Goal: Task Accomplishment & Management: Manage account settings

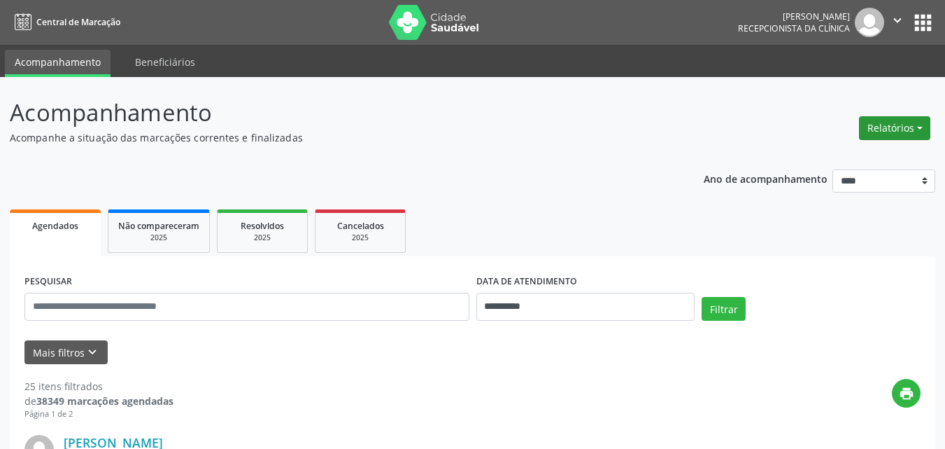
click at [873, 120] on button "Relatórios" at bounding box center [894, 128] width 71 height 24
click at [817, 162] on link "Agendamentos" at bounding box center [856, 158] width 150 height 20
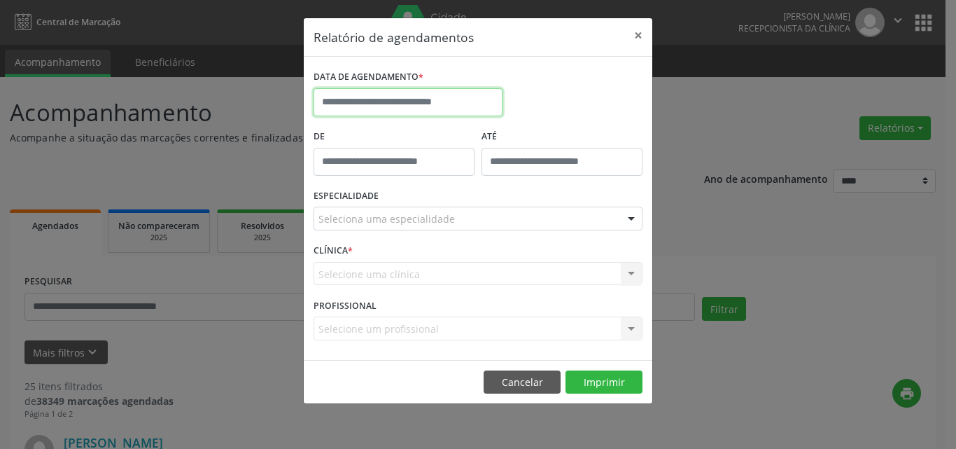
click at [379, 97] on input "text" at bounding box center [407, 102] width 189 height 28
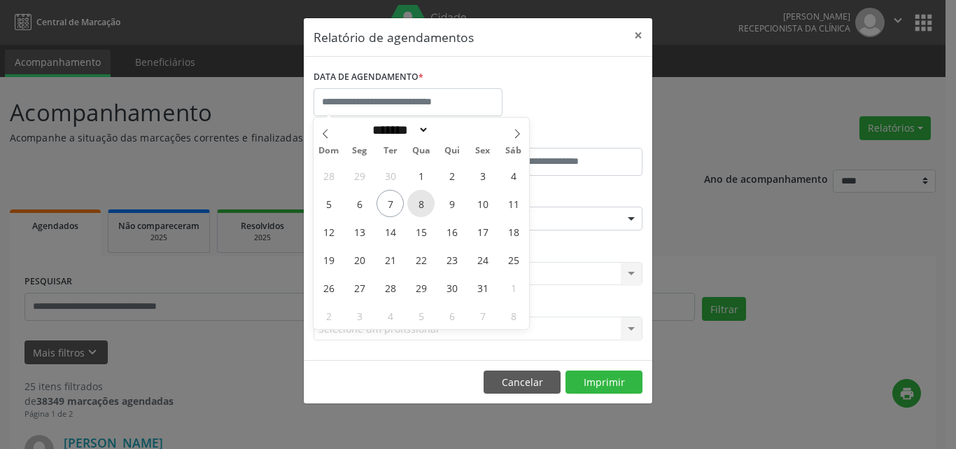
click at [414, 209] on span "8" at bounding box center [420, 203] width 27 height 27
type input "**********"
click at [454, 206] on span "9" at bounding box center [451, 203] width 27 height 27
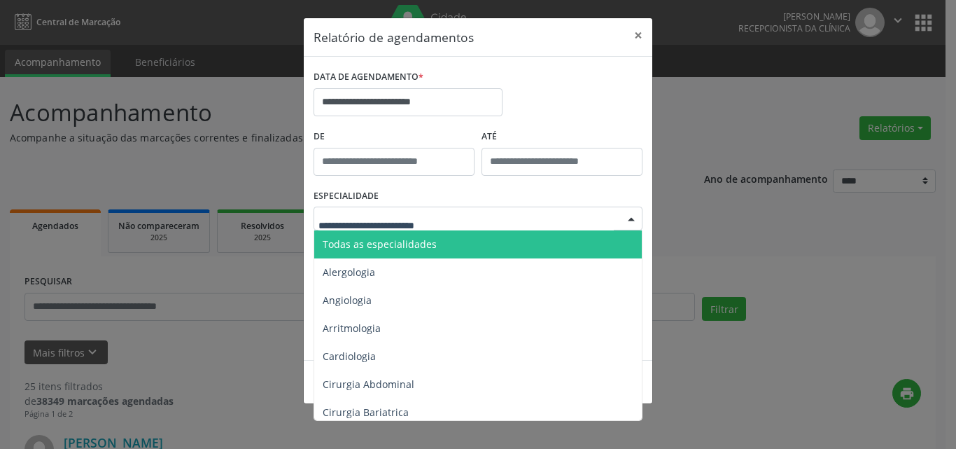
click at [426, 251] on span "Todas as especialidades" at bounding box center [479, 244] width 330 height 28
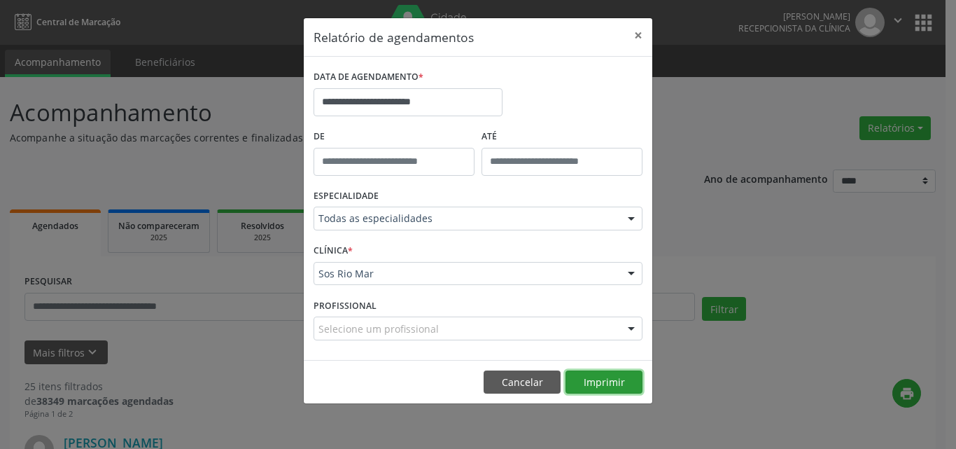
click at [622, 378] on button "Imprimir" at bounding box center [603, 382] width 77 height 24
drag, startPoint x: 642, startPoint y: 32, endPoint x: 278, endPoint y: 257, distance: 427.4
click at [642, 31] on button "×" at bounding box center [638, 35] width 28 height 34
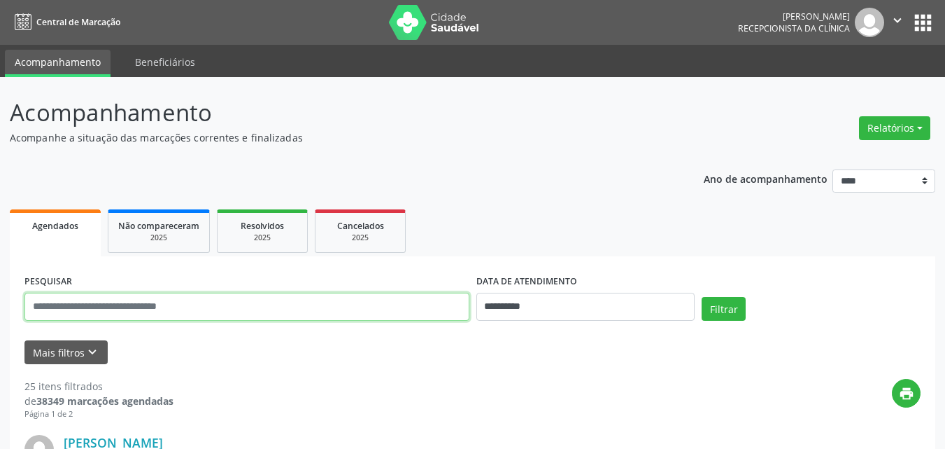
click at [283, 305] on input "text" at bounding box center [246, 306] width 445 height 28
click at [281, 325] on div "PESQUISAR" at bounding box center [247, 300] width 452 height 59
click at [271, 300] on input "text" at bounding box center [246, 306] width 445 height 28
paste input "**********"
type input "**********"
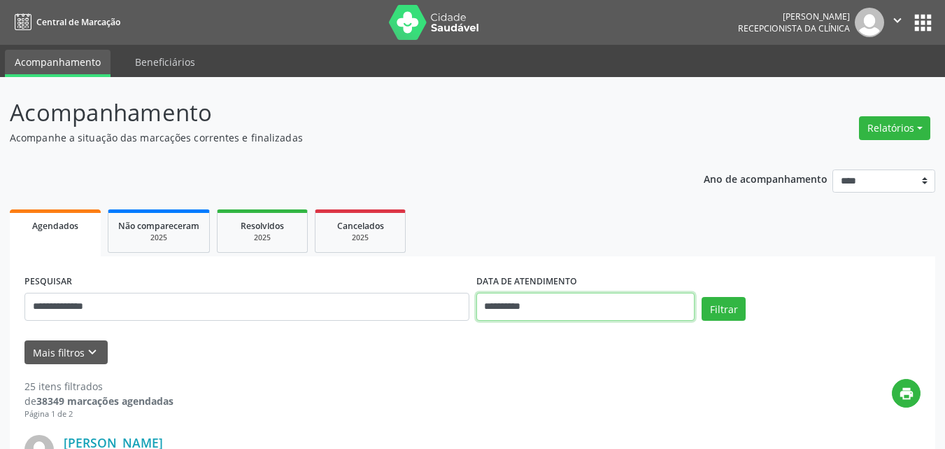
drag, startPoint x: 602, startPoint y: 315, endPoint x: 594, endPoint y: 312, distance: 8.2
click at [603, 315] on input "**********" at bounding box center [586, 306] width 219 height 28
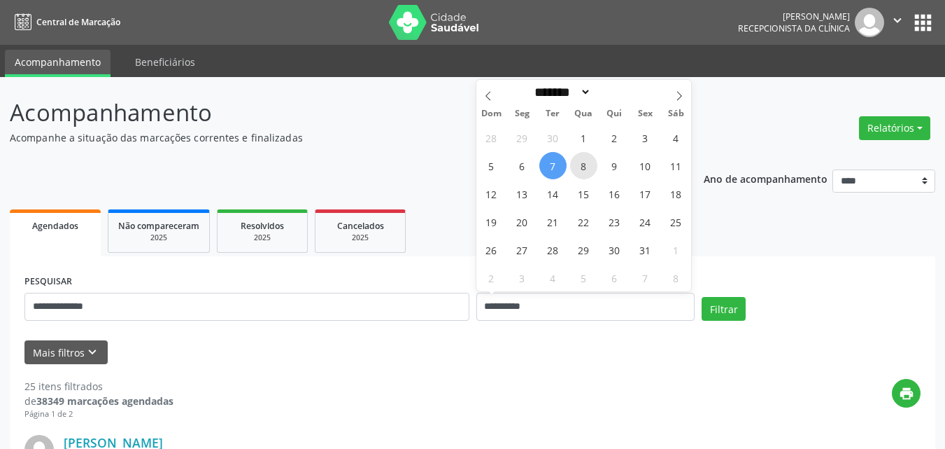
click at [577, 171] on span "8" at bounding box center [583, 165] width 27 height 27
type input "**********"
click at [609, 173] on span "9" at bounding box center [614, 165] width 27 height 27
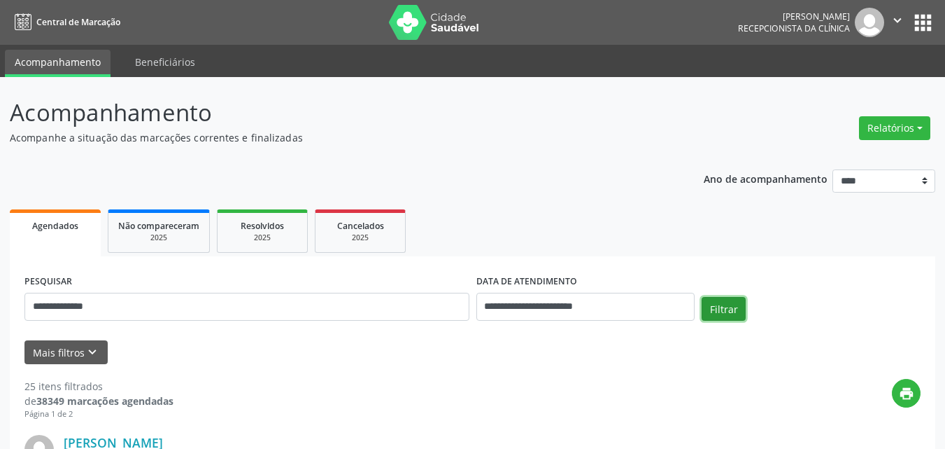
click at [722, 309] on button "Filtrar" at bounding box center [724, 309] width 44 height 24
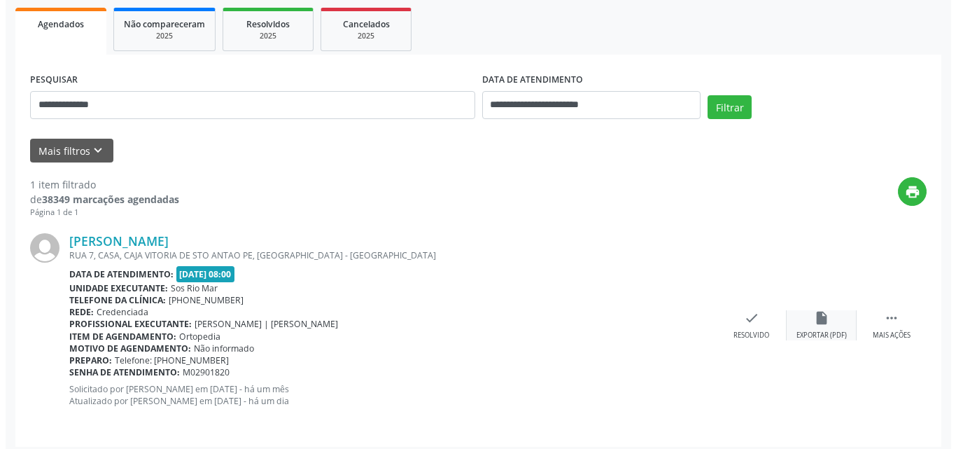
scroll to position [209, 0]
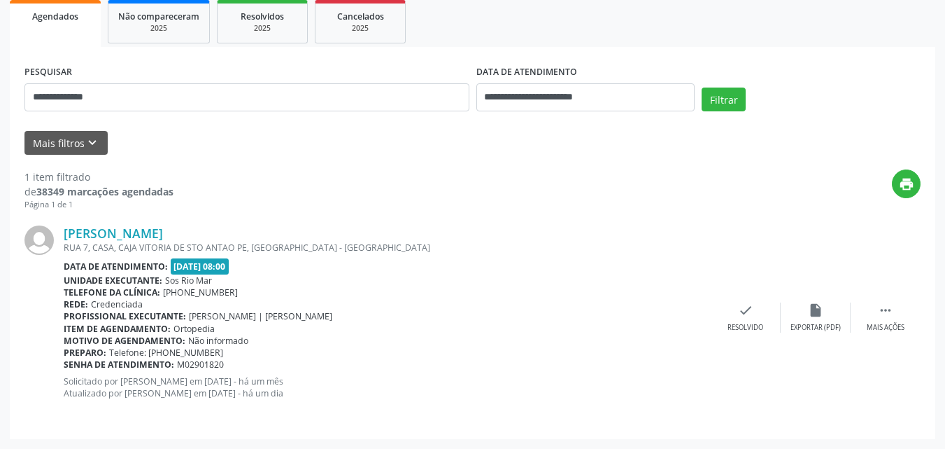
drag, startPoint x: 891, startPoint y: 318, endPoint x: 844, endPoint y: 339, distance: 51.7
click at [889, 319] on div " Mais ações" at bounding box center [886, 317] width 70 height 30
click at [720, 318] on div "cancel Cancelar" at bounding box center [746, 317] width 70 height 30
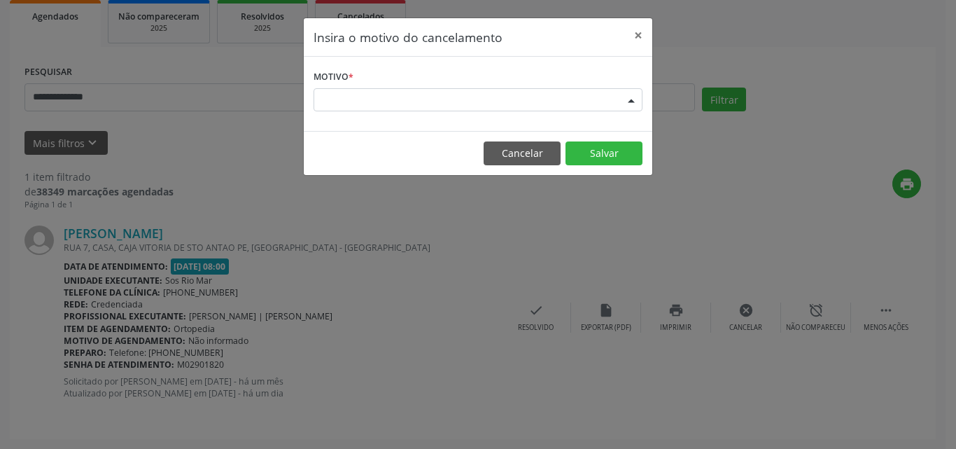
click at [509, 104] on div "Escolha o motivo" at bounding box center [477, 100] width 329 height 24
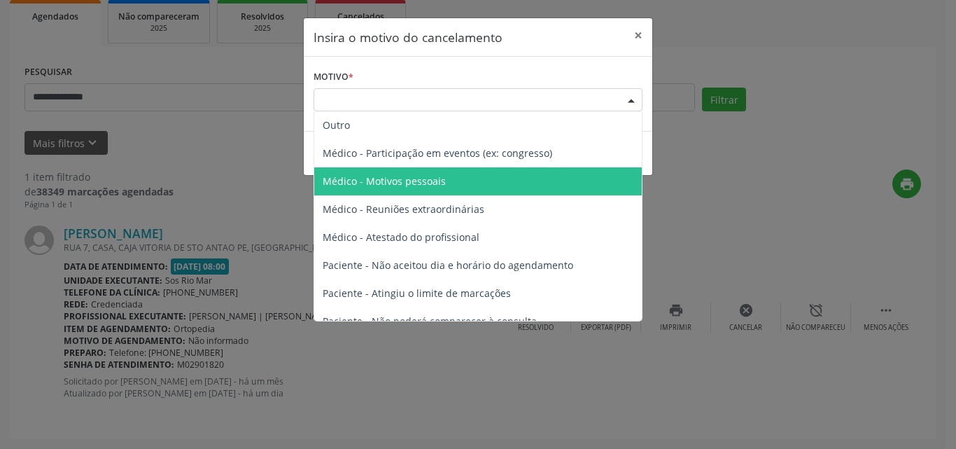
drag, startPoint x: 486, startPoint y: 190, endPoint x: 554, endPoint y: 153, distance: 78.0
click at [484, 190] on span "Médico - Motivos pessoais" at bounding box center [477, 181] width 327 height 28
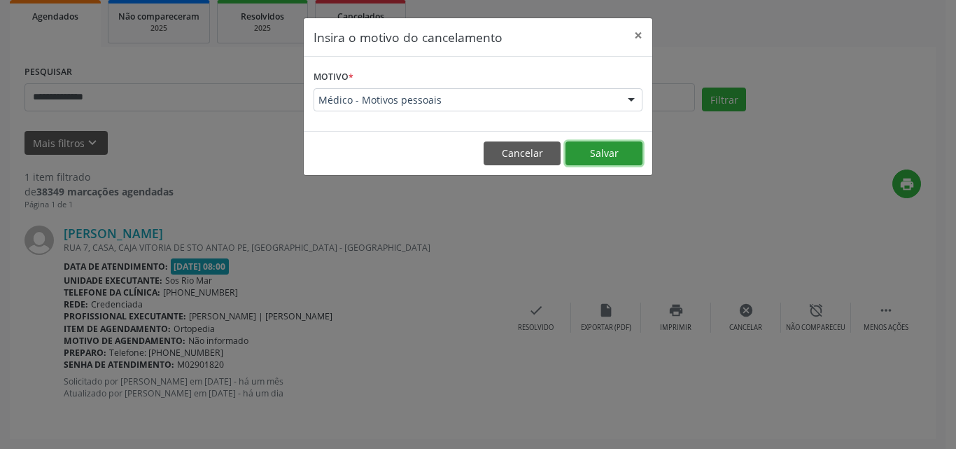
click at [614, 146] on button "Salvar" at bounding box center [603, 153] width 77 height 24
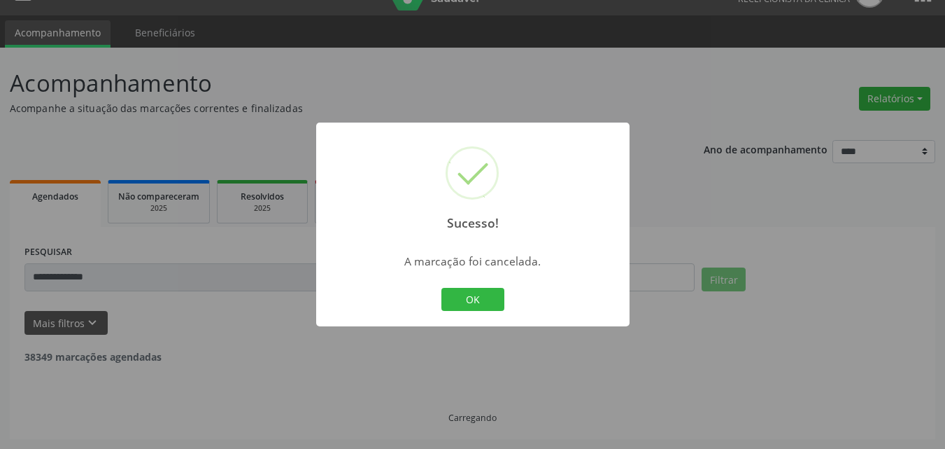
scroll to position [0, 0]
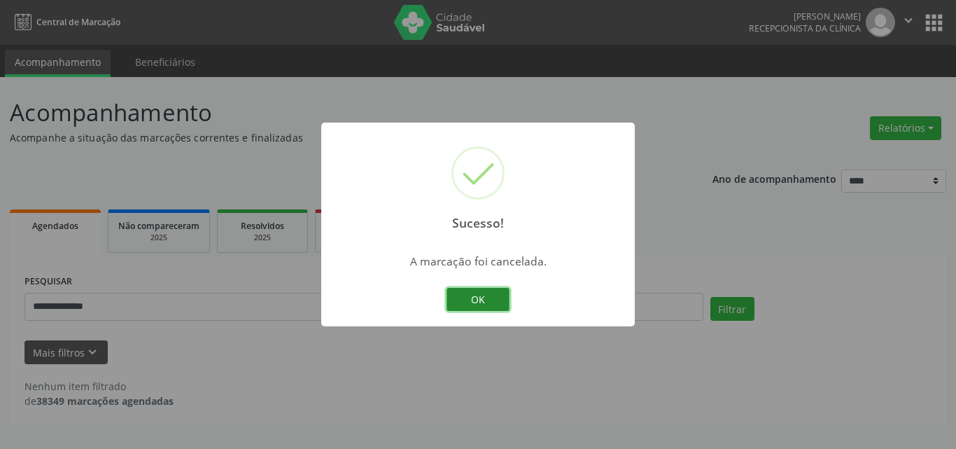
click at [476, 303] on button "OK" at bounding box center [477, 300] width 63 height 24
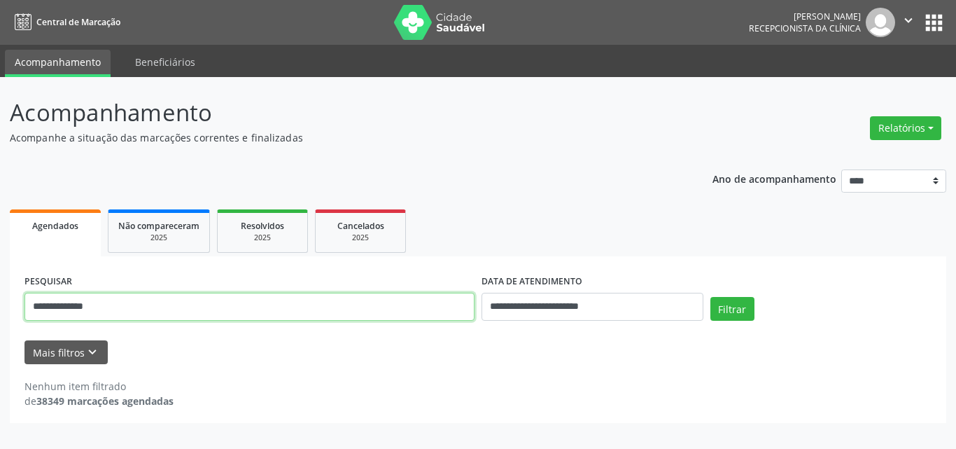
drag, startPoint x: 225, startPoint y: 304, endPoint x: 0, endPoint y: 347, distance: 229.4
click at [0, 347] on div "**********" at bounding box center [478, 263] width 956 height 372
paste input "**********"
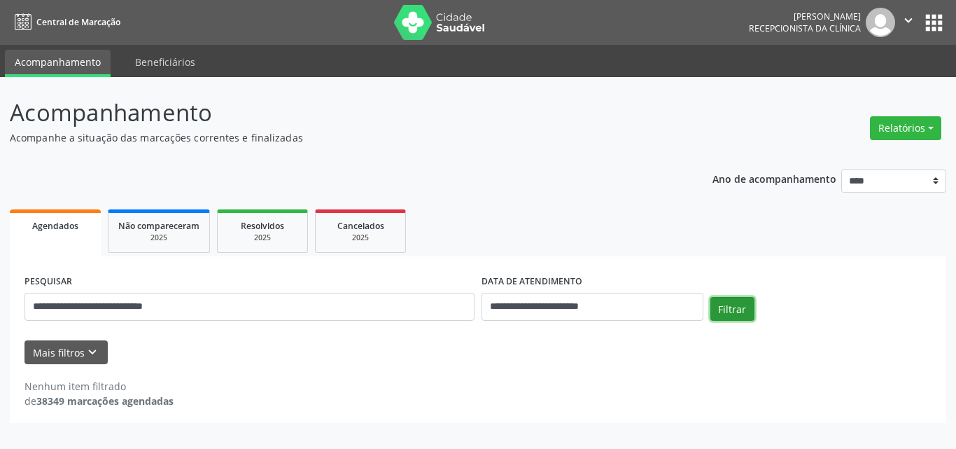
click at [745, 316] on button "Filtrar" at bounding box center [732, 309] width 44 height 24
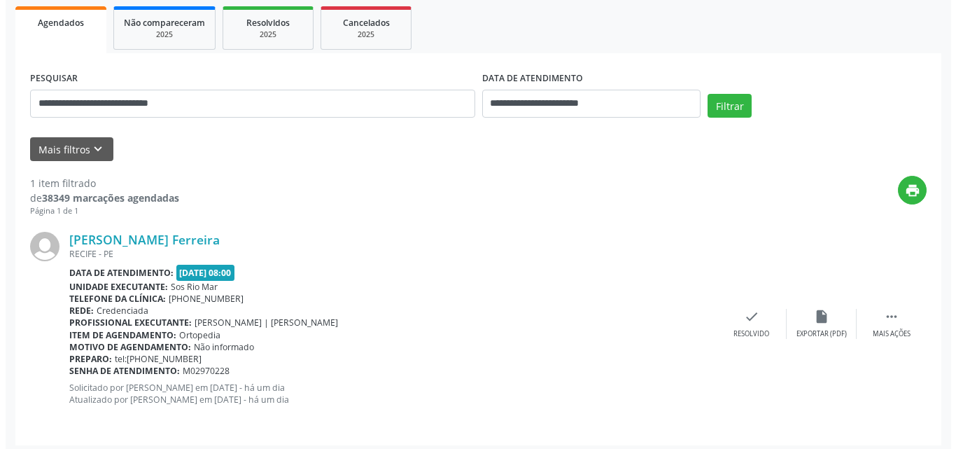
scroll to position [209, 0]
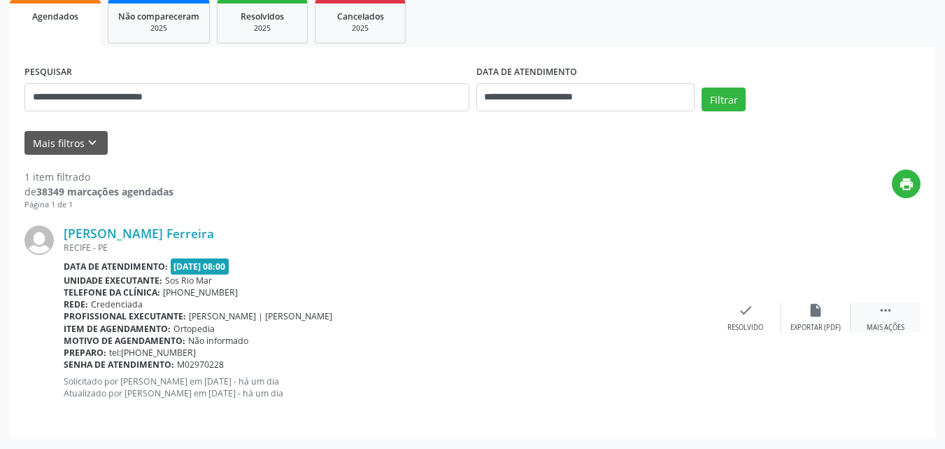
click at [891, 305] on icon "" at bounding box center [885, 309] width 15 height 15
click at [755, 305] on div "cancel Cancelar" at bounding box center [746, 317] width 70 height 30
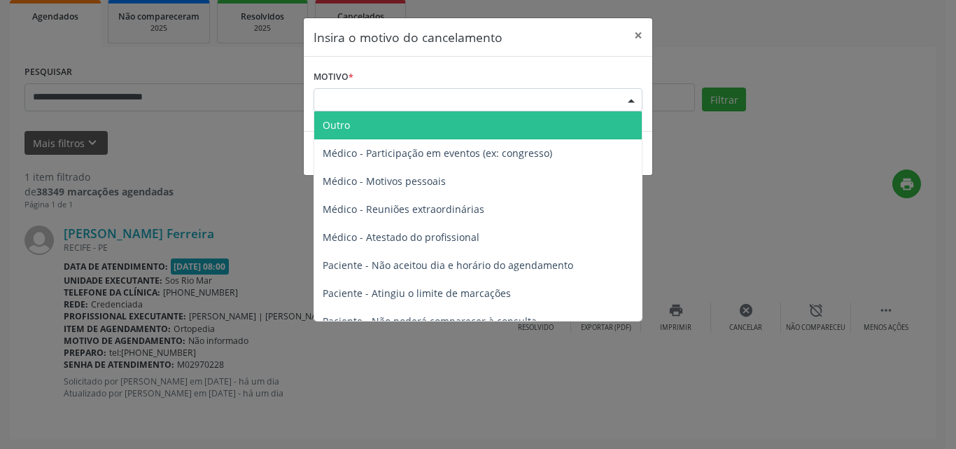
click at [470, 109] on div "Escolha o motivo" at bounding box center [477, 100] width 329 height 24
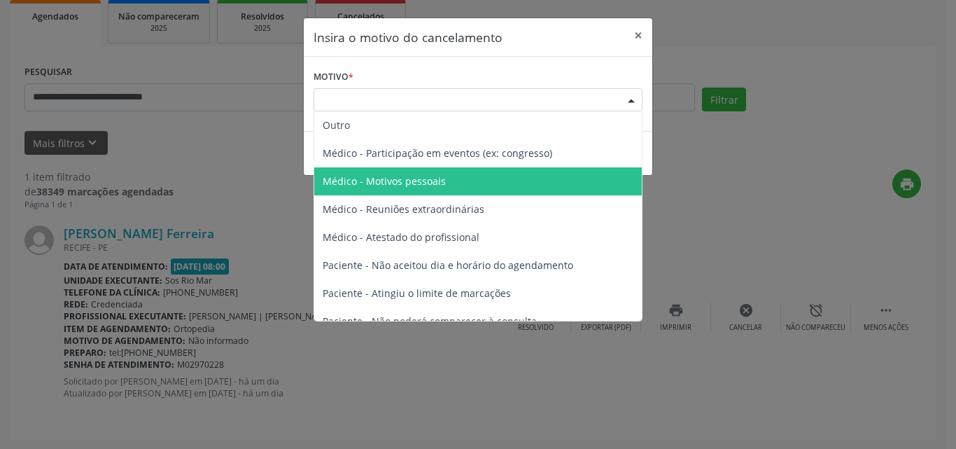
click at [488, 187] on span "Médico - Motivos pessoais" at bounding box center [477, 181] width 327 height 28
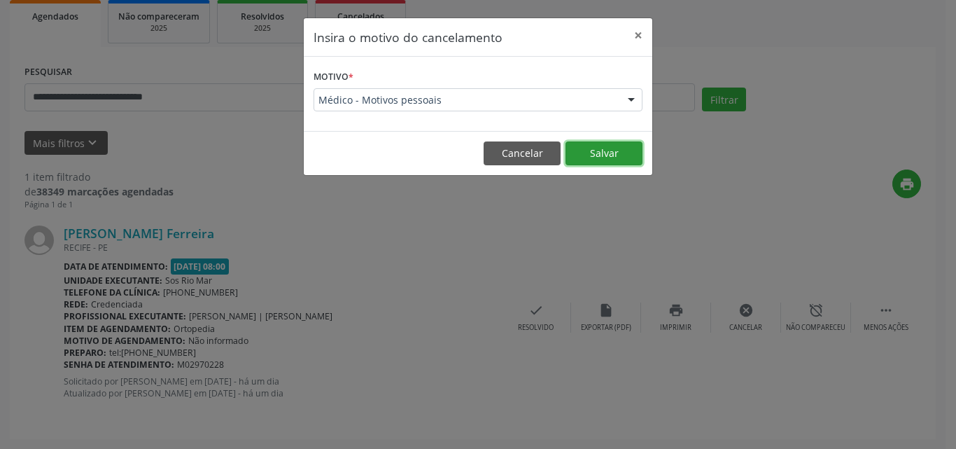
click at [630, 147] on button "Salvar" at bounding box center [603, 153] width 77 height 24
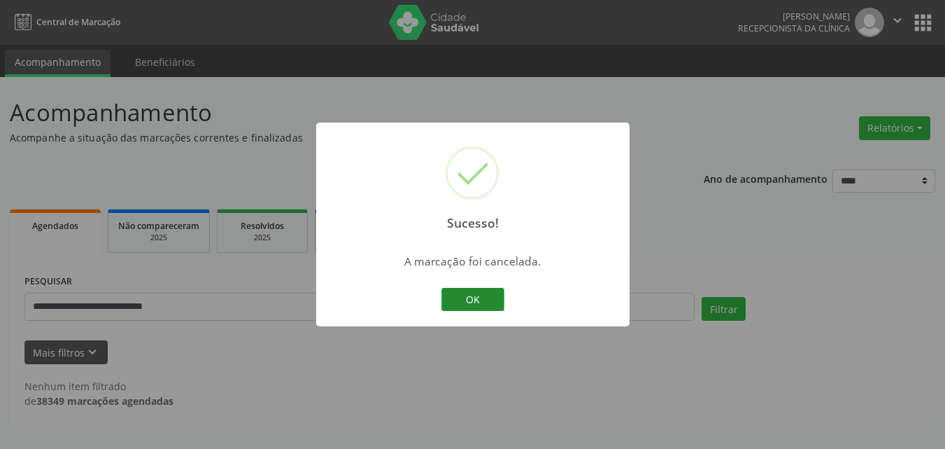
scroll to position [0, 0]
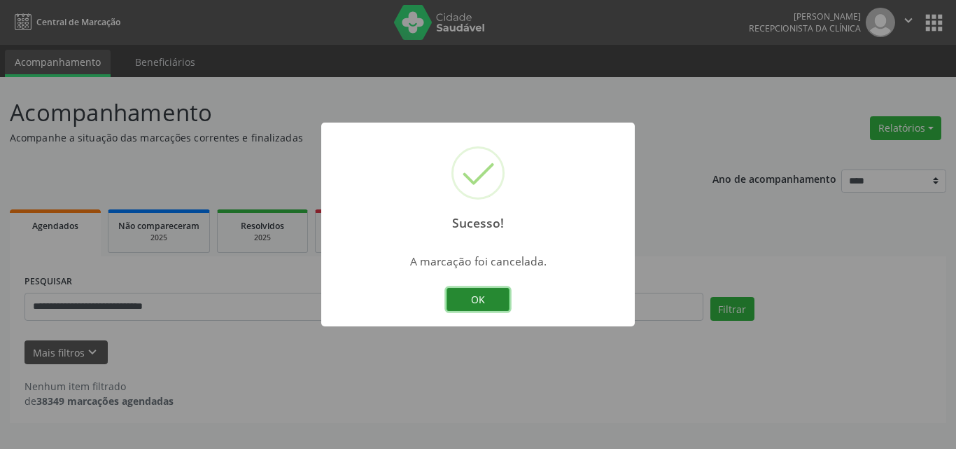
click at [453, 307] on button "OK" at bounding box center [477, 300] width 63 height 24
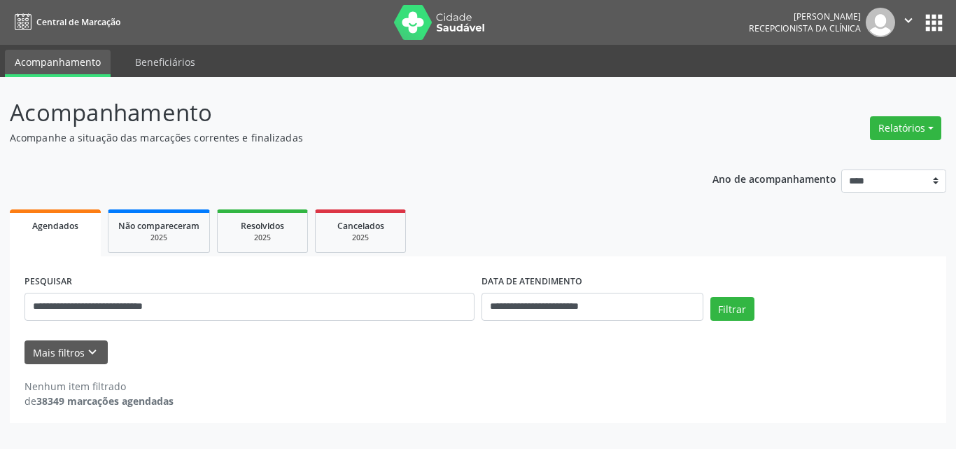
click at [292, 325] on div "**********" at bounding box center [249, 300] width 457 height 59
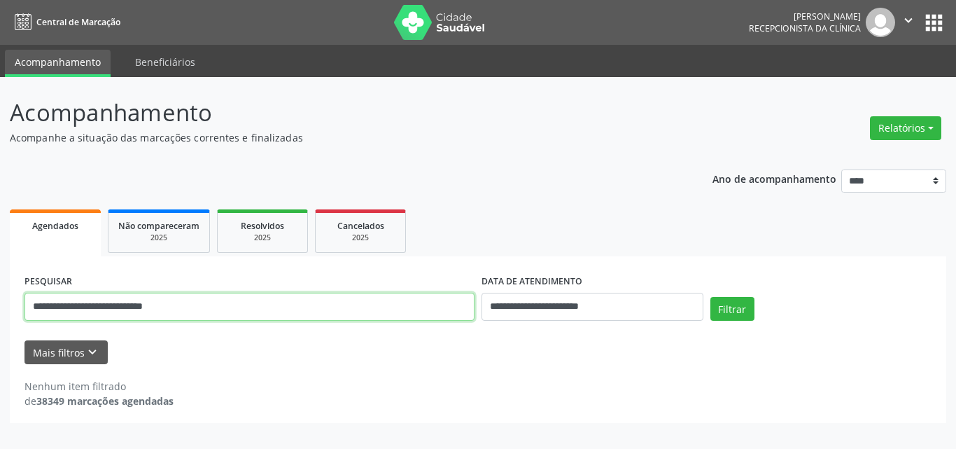
click at [281, 311] on input "**********" at bounding box center [249, 306] width 450 height 28
drag, startPoint x: 279, startPoint y: 311, endPoint x: 0, endPoint y: 365, distance: 284.3
click at [0, 365] on div "**********" at bounding box center [478, 263] width 956 height 372
paste input "text"
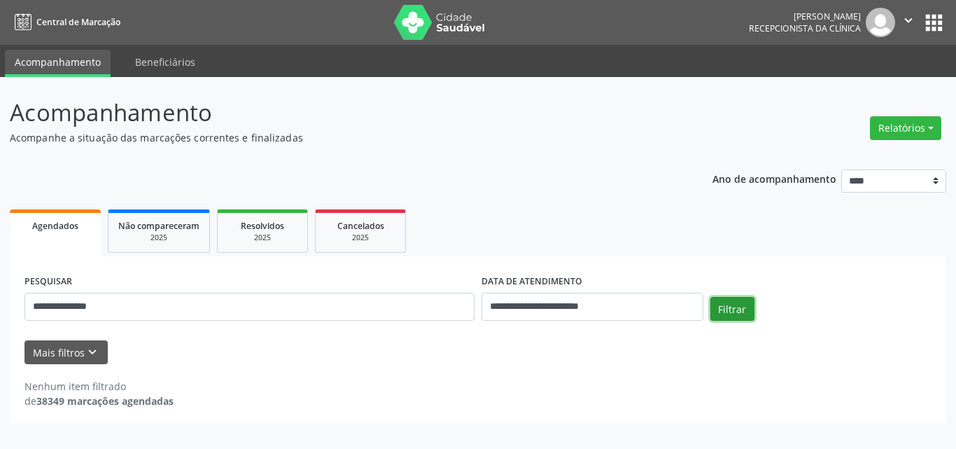
click at [738, 309] on button "Filtrar" at bounding box center [732, 309] width 44 height 24
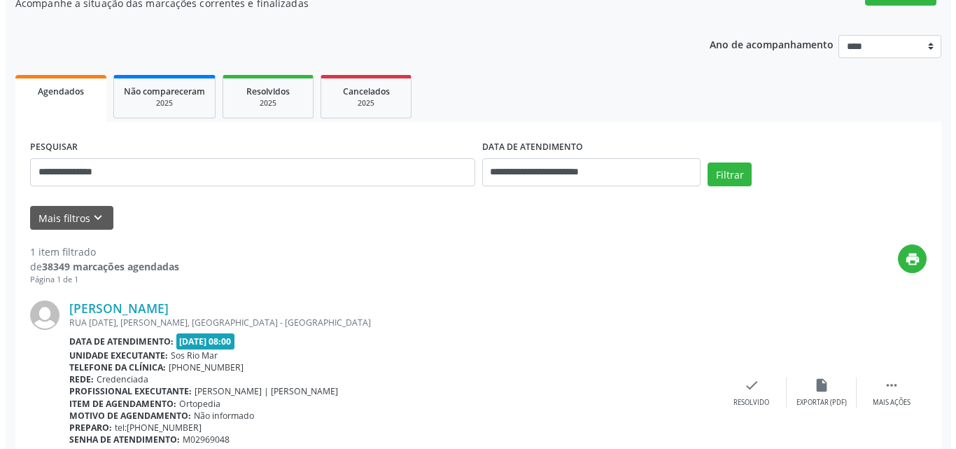
scroll to position [209, 0]
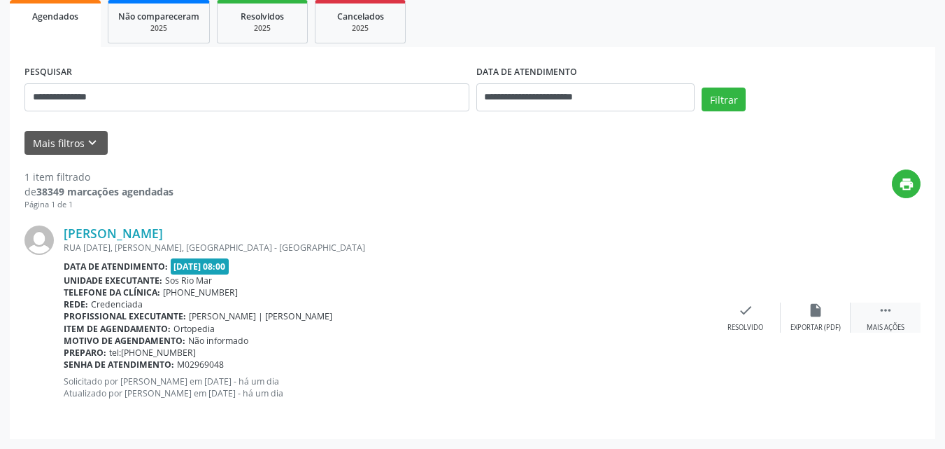
click at [881, 313] on icon "" at bounding box center [885, 309] width 15 height 15
click at [751, 313] on icon "cancel" at bounding box center [745, 309] width 15 height 15
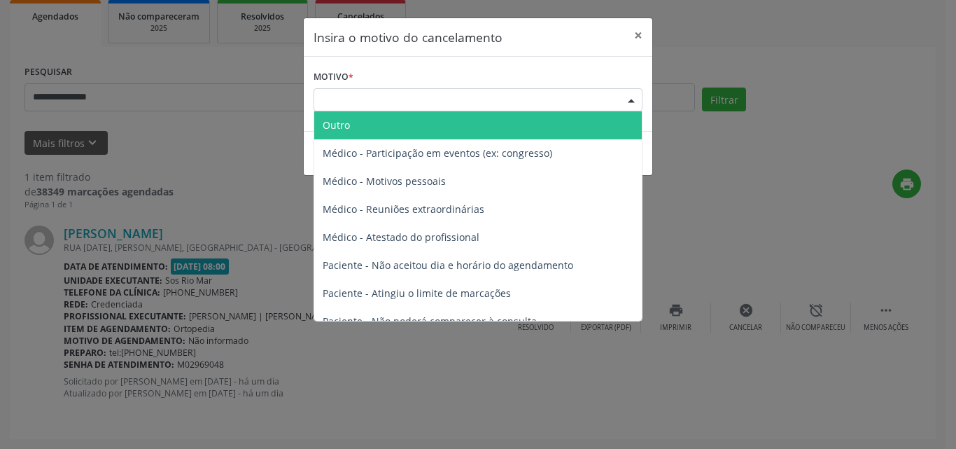
click at [516, 105] on div "Escolha o motivo" at bounding box center [477, 100] width 329 height 24
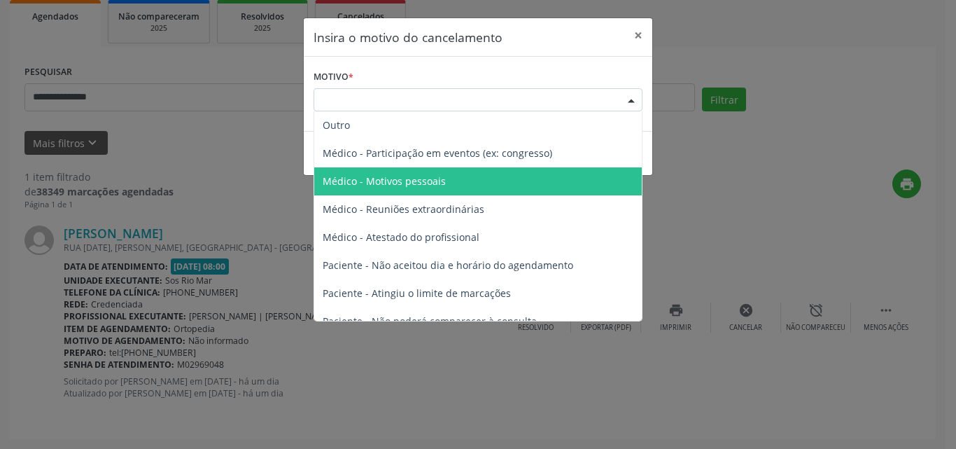
click at [493, 181] on span "Médico - Motivos pessoais" at bounding box center [477, 181] width 327 height 28
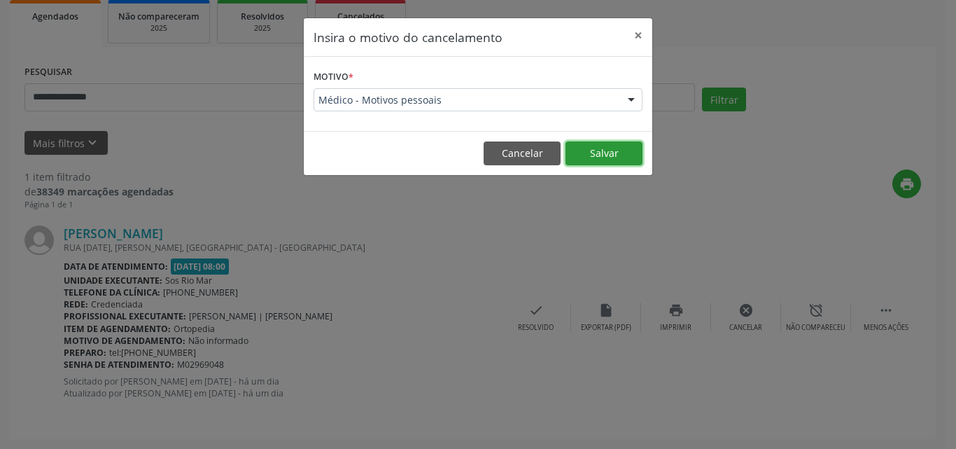
click at [584, 150] on button "Salvar" at bounding box center [603, 153] width 77 height 24
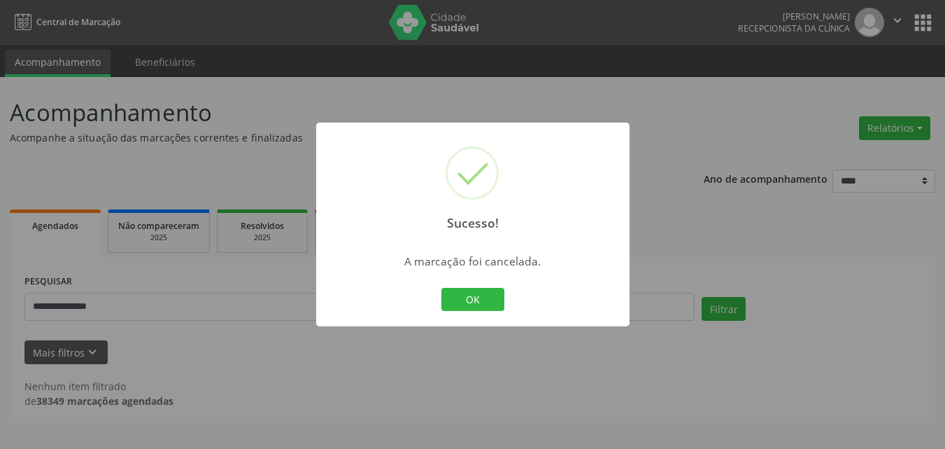
scroll to position [0, 0]
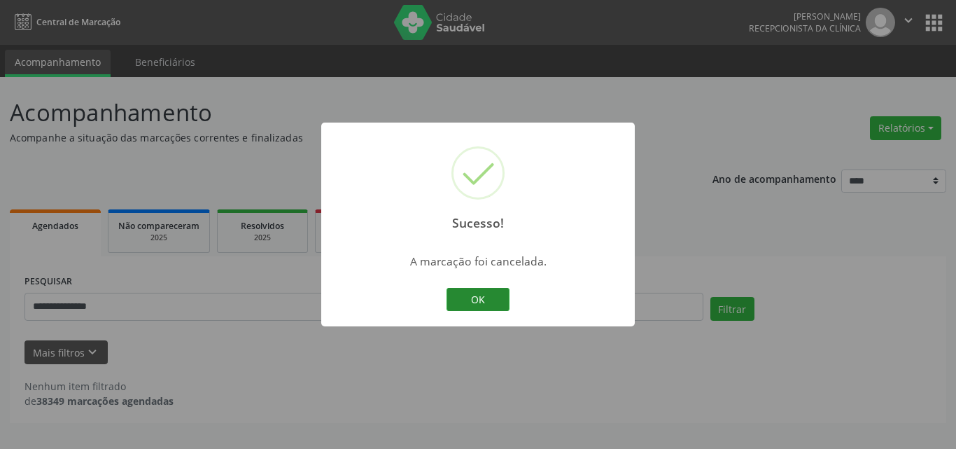
drag, startPoint x: 484, startPoint y: 274, endPoint x: 482, endPoint y: 297, distance: 22.5
click at [484, 275] on div "Sucesso! × A marcação foi cancelada. OK Cancel" at bounding box center [477, 224] width 313 height 204
click at [482, 299] on button "OK" at bounding box center [477, 300] width 63 height 24
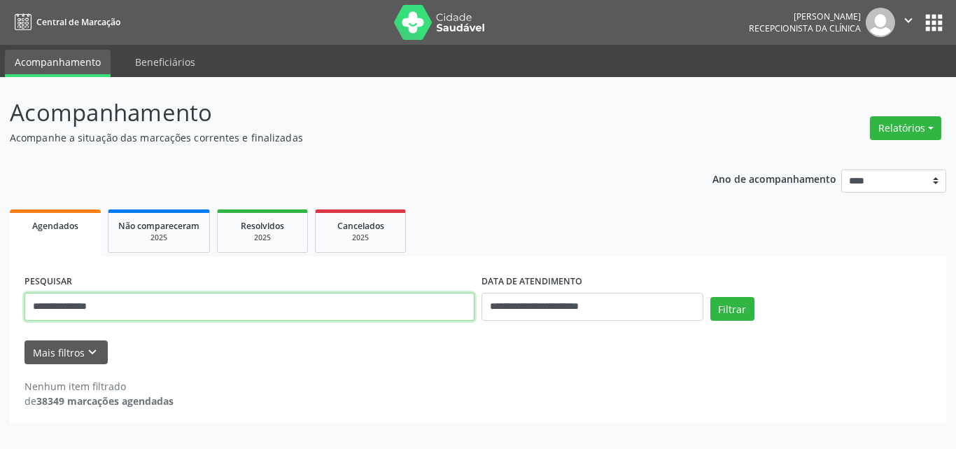
drag, startPoint x: 122, startPoint y: 297, endPoint x: 0, endPoint y: 313, distance: 122.9
click at [0, 313] on div "**********" at bounding box center [478, 263] width 956 height 372
paste input "**********"
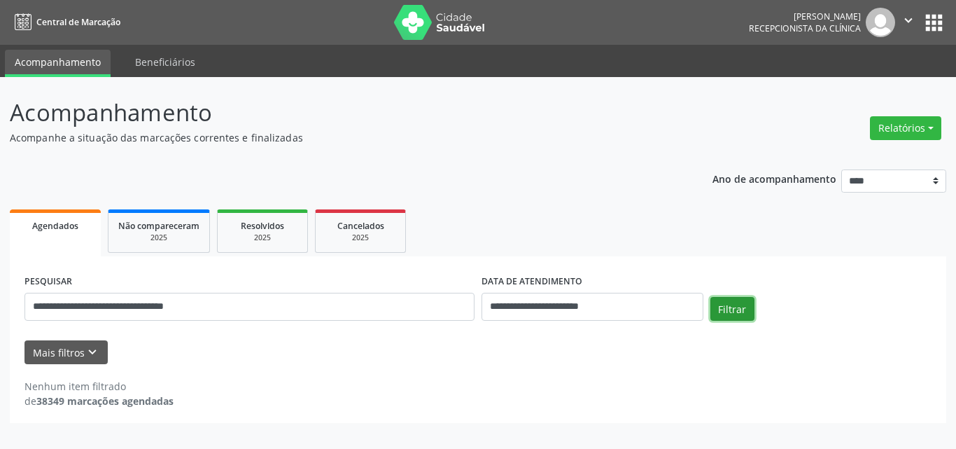
click at [737, 318] on button "Filtrar" at bounding box center [732, 309] width 44 height 24
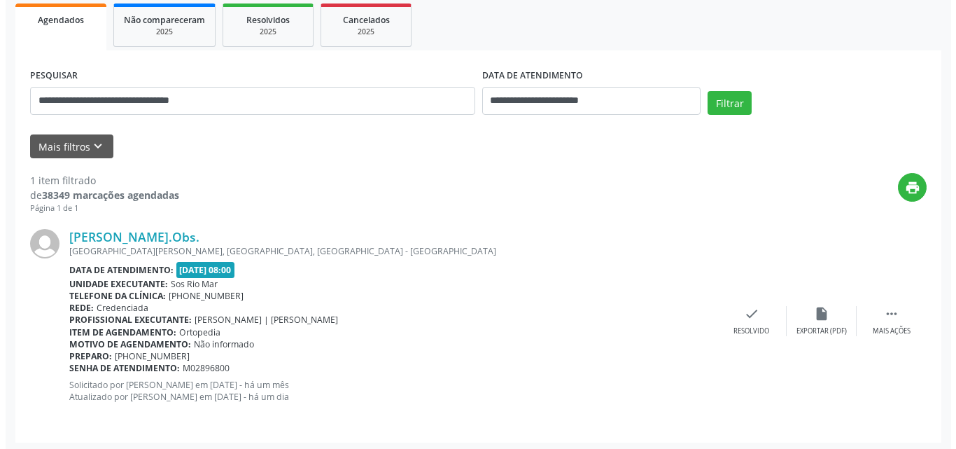
scroll to position [209, 0]
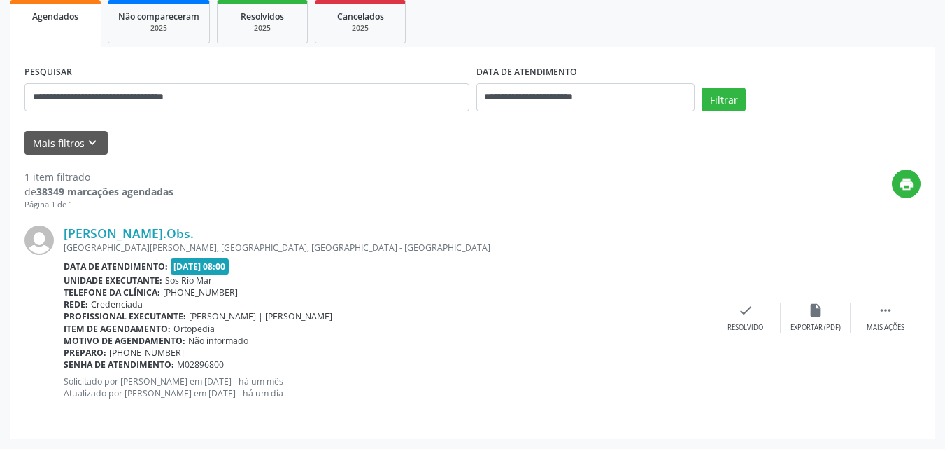
drag, startPoint x: 884, startPoint y: 318, endPoint x: 845, endPoint y: 299, distance: 42.6
click at [882, 318] on div " Mais ações" at bounding box center [886, 317] width 70 height 30
click at [726, 316] on div "cancel Cancelar" at bounding box center [746, 317] width 70 height 30
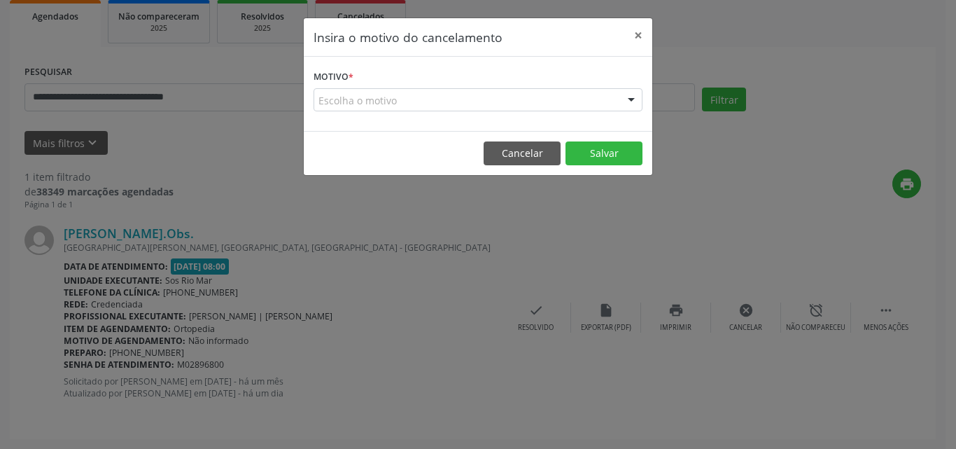
click at [469, 113] on div "Motivo * Escolha o motivo Outro Médico - Participação em eventos (ex: congresso…" at bounding box center [478, 94] width 348 height 74
click at [440, 107] on div "Escolha o motivo" at bounding box center [477, 100] width 329 height 24
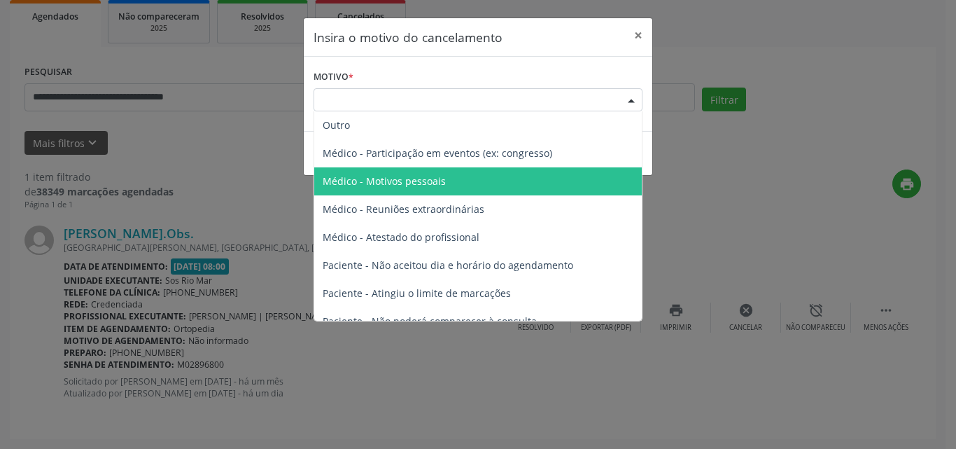
click at [444, 181] on span "Médico - Motivos pessoais" at bounding box center [477, 181] width 327 height 28
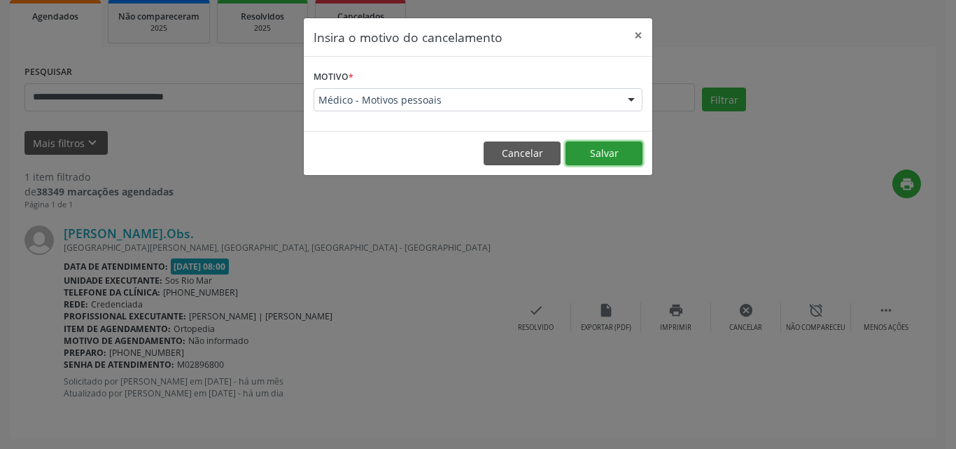
click at [592, 146] on button "Salvar" at bounding box center [603, 153] width 77 height 24
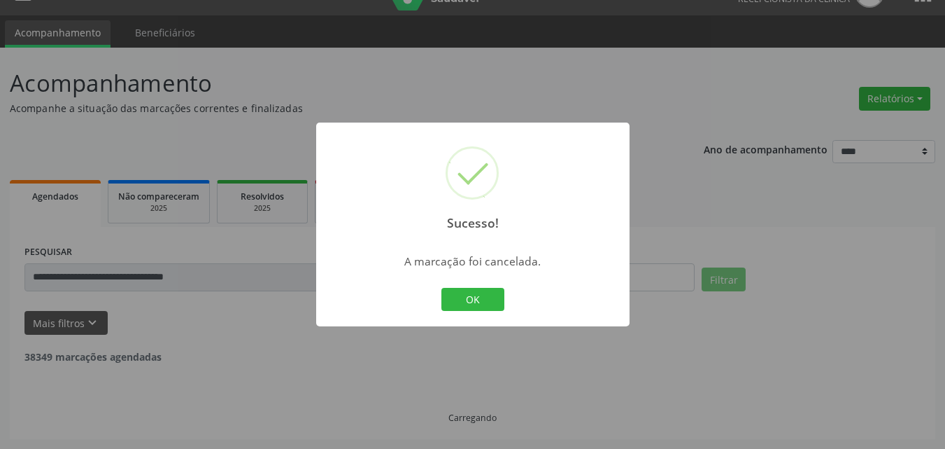
scroll to position [0, 0]
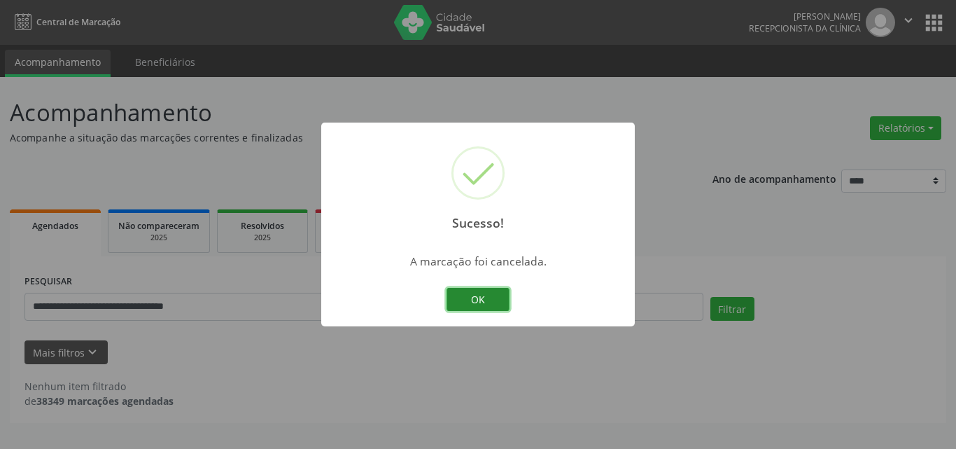
click at [488, 292] on button "OK" at bounding box center [477, 300] width 63 height 24
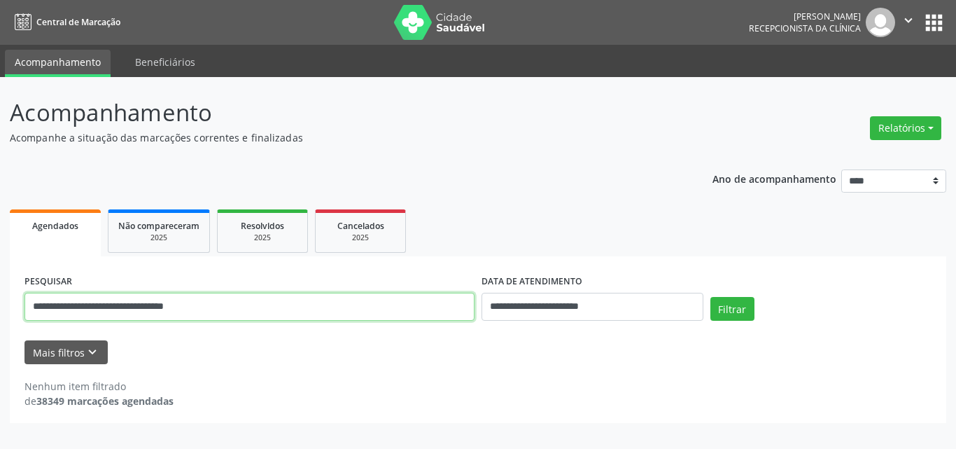
drag, startPoint x: 239, startPoint y: 311, endPoint x: 0, endPoint y: 316, distance: 238.7
click at [0, 316] on div "**********" at bounding box center [478, 263] width 956 height 372
paste input "text"
type input "**********"
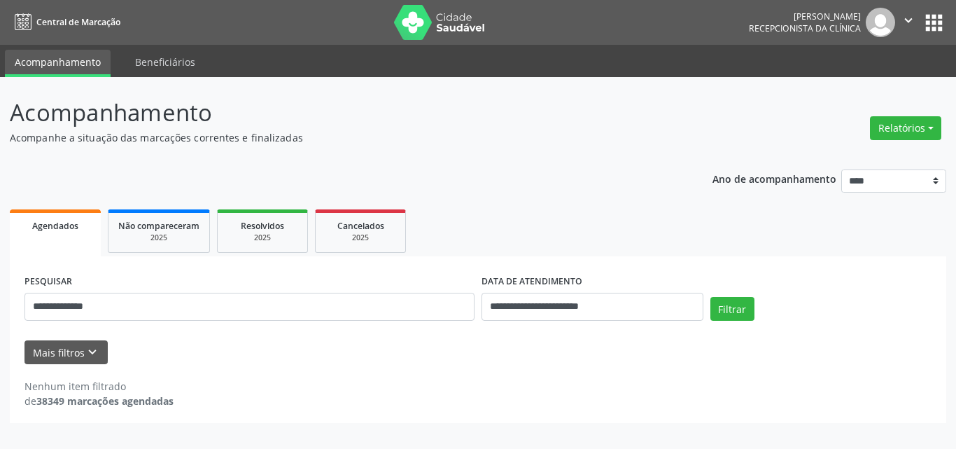
click at [728, 291] on div "**********" at bounding box center [478, 300] width 914 height 59
click at [743, 308] on button "Filtrar" at bounding box center [732, 309] width 44 height 24
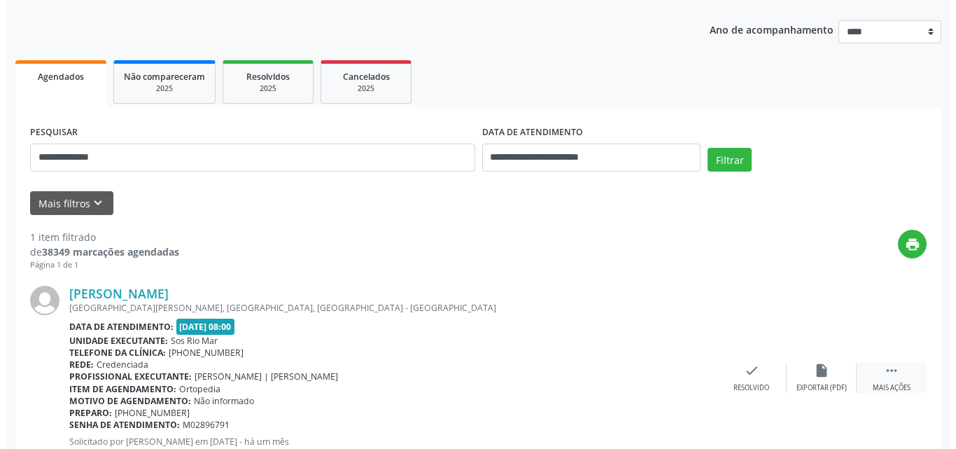
scroll to position [209, 0]
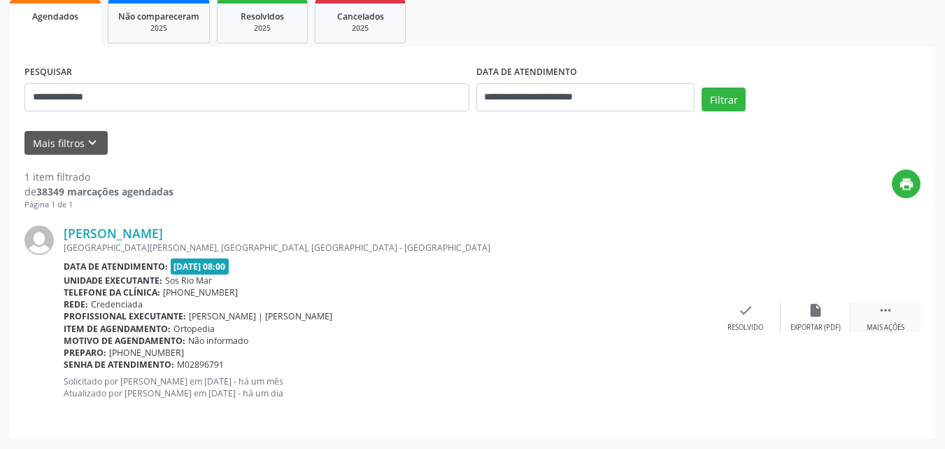
click at [892, 310] on icon "" at bounding box center [885, 309] width 15 height 15
click at [739, 312] on icon "cancel" at bounding box center [745, 309] width 15 height 15
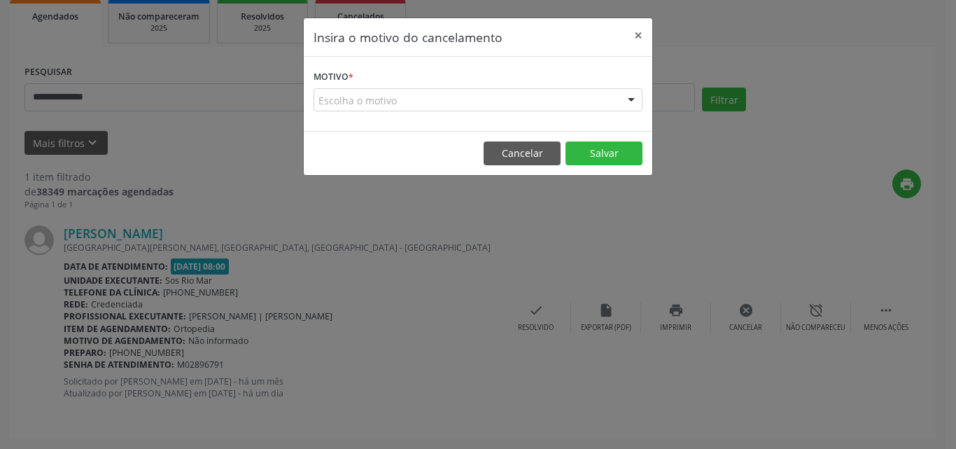
click at [463, 97] on div "Escolha o motivo" at bounding box center [477, 100] width 329 height 24
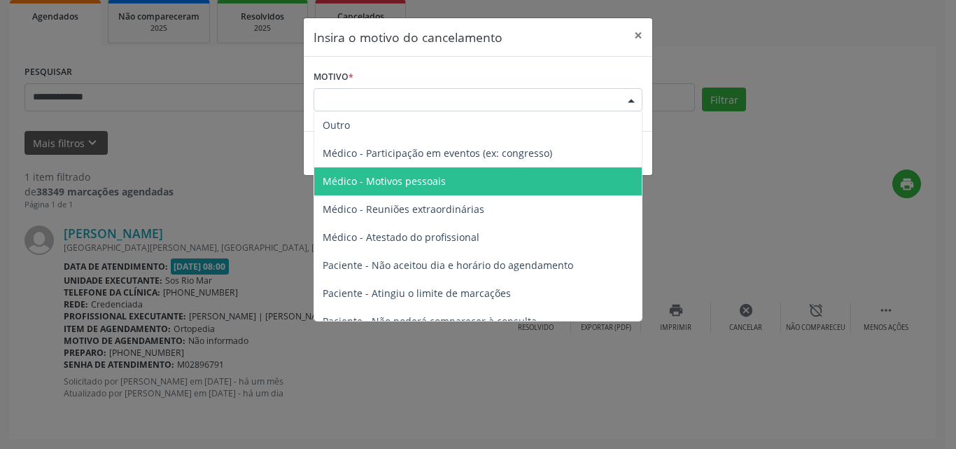
click at [428, 185] on span "Médico - Motivos pessoais" at bounding box center [384, 180] width 123 height 13
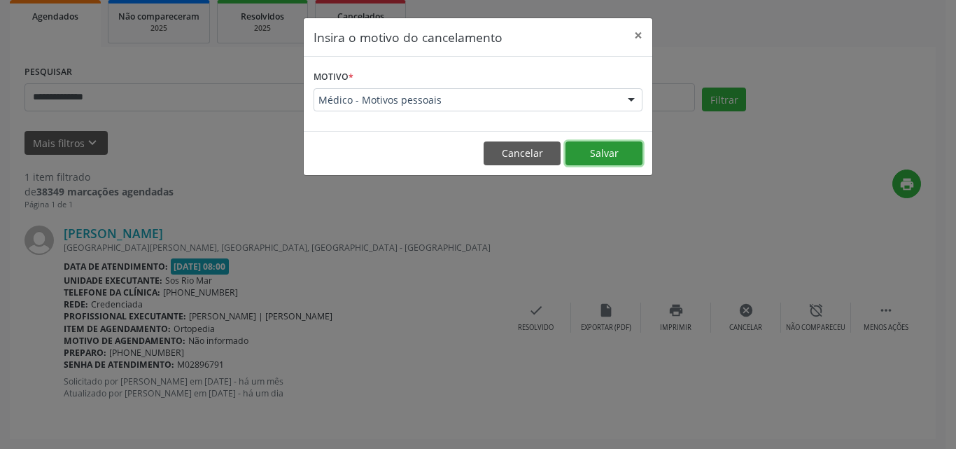
click at [613, 155] on button "Salvar" at bounding box center [603, 153] width 77 height 24
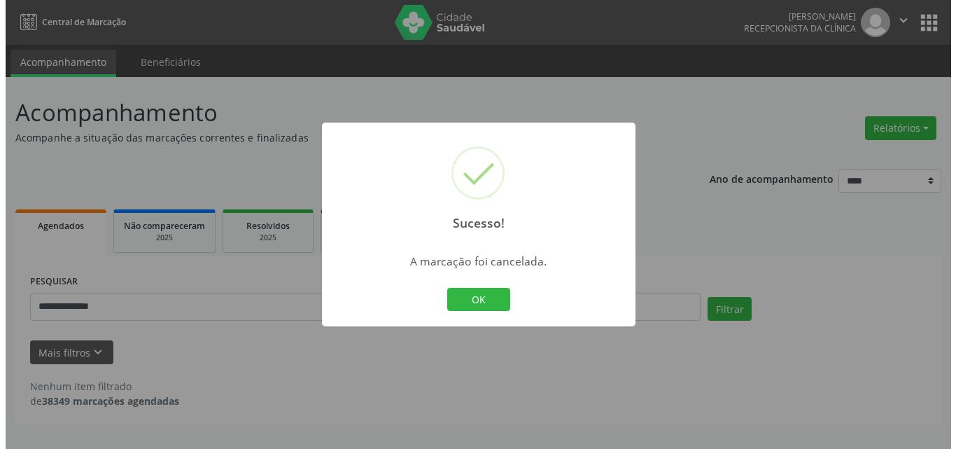
scroll to position [0, 0]
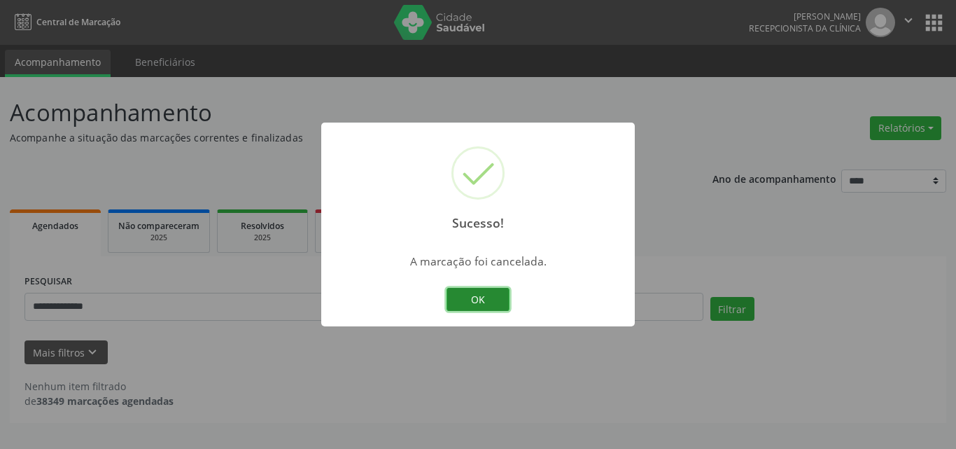
click at [482, 296] on button "OK" at bounding box center [477, 300] width 63 height 24
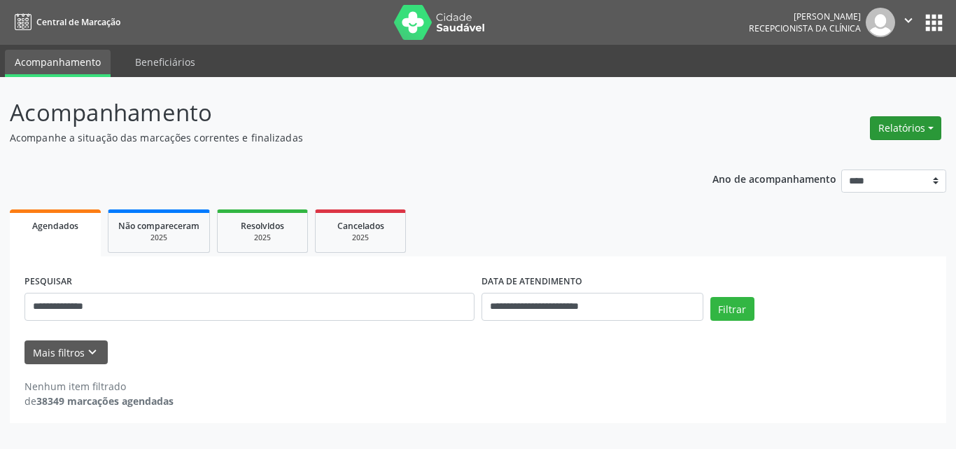
click at [902, 129] on button "Relatórios" at bounding box center [905, 128] width 71 height 24
click at [853, 161] on link "Agendamentos" at bounding box center [866, 158] width 150 height 20
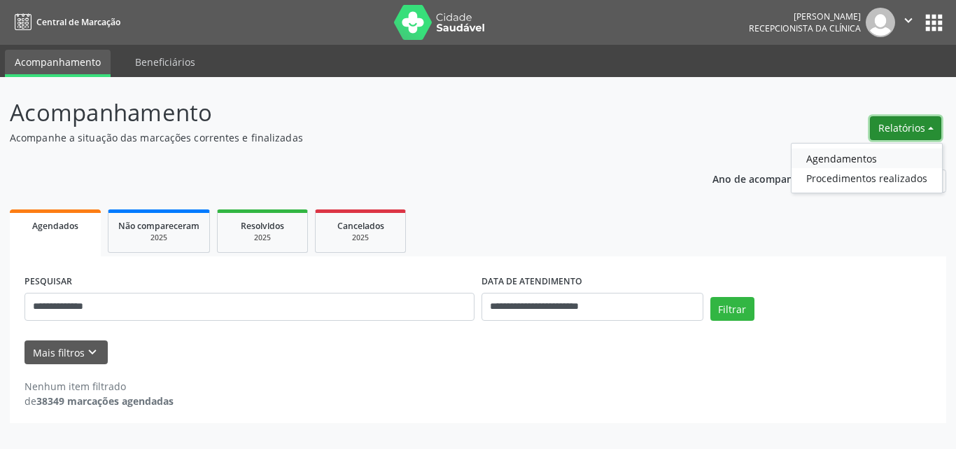
select select "*"
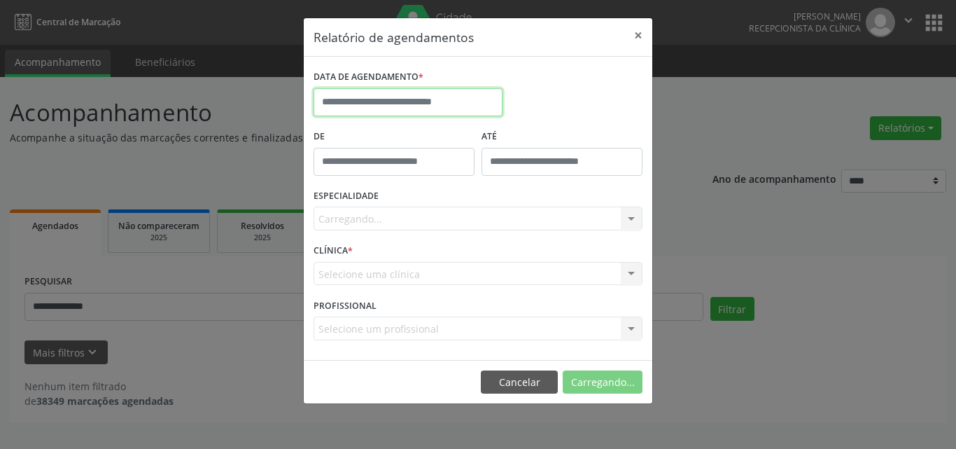
click at [383, 113] on body "**********" at bounding box center [478, 224] width 956 height 449
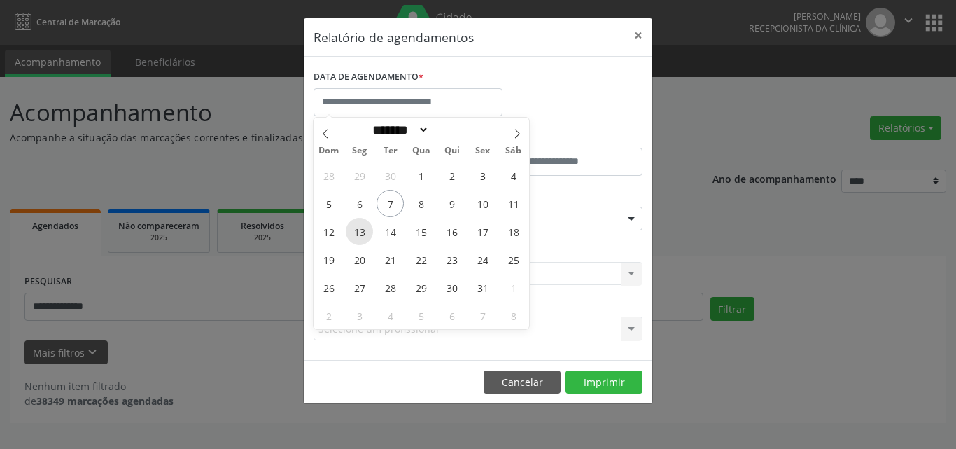
click at [363, 234] on span "13" at bounding box center [359, 231] width 27 height 27
type input "**********"
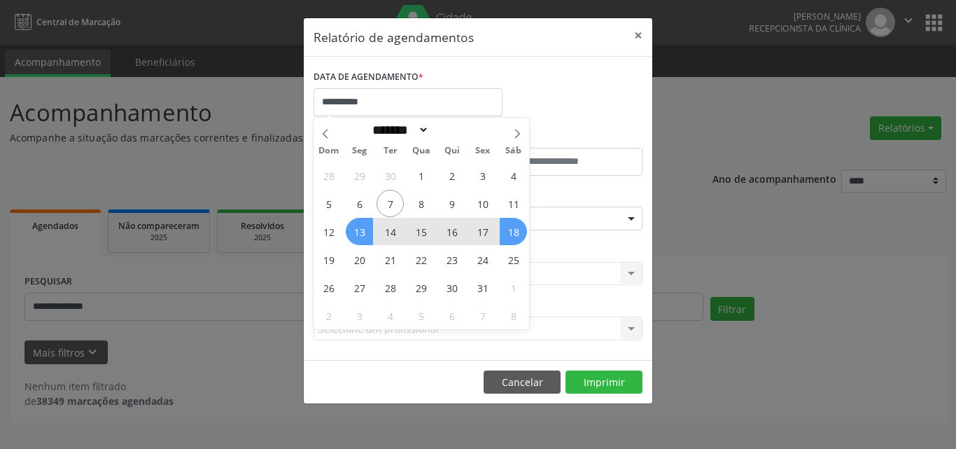
click at [520, 238] on span "18" at bounding box center [513, 231] width 27 height 27
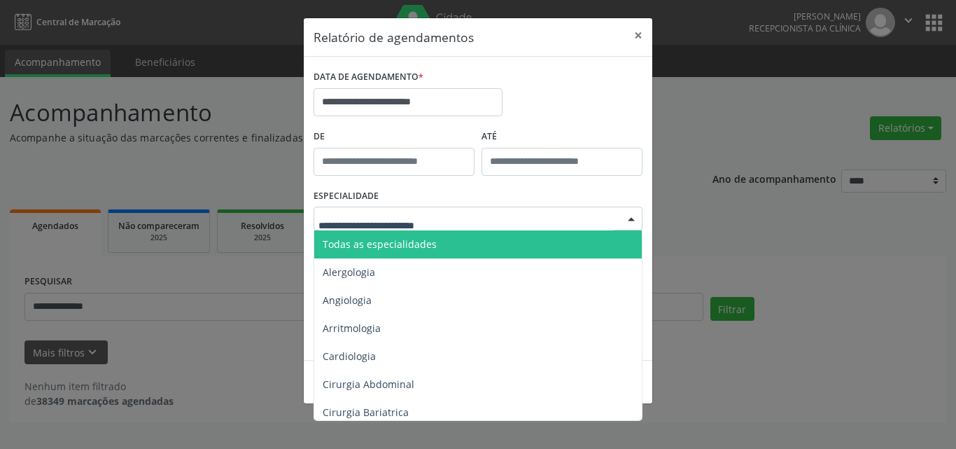
drag, startPoint x: 416, startPoint y: 241, endPoint x: 453, endPoint y: 301, distance: 71.1
click at [416, 241] on span "Todas as especialidades" at bounding box center [380, 243] width 114 height 13
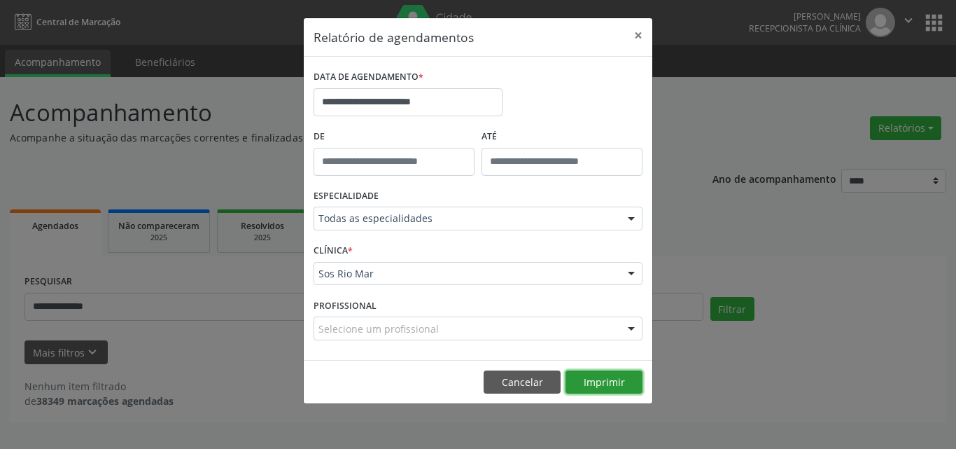
click at [623, 381] on button "Imprimir" at bounding box center [603, 382] width 77 height 24
click at [592, 382] on button "Imprimir" at bounding box center [603, 382] width 77 height 24
